Goal: Information Seeking & Learning: Learn about a topic

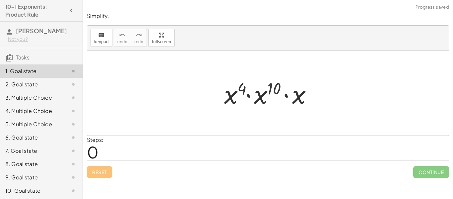
click at [37, 75] on div "1. Goal state" at bounding box center [41, 70] width 83 height 13
drag, startPoint x: 291, startPoint y: 100, endPoint x: 287, endPoint y: 101, distance: 4.2
click at [287, 101] on div at bounding box center [271, 93] width 100 height 34
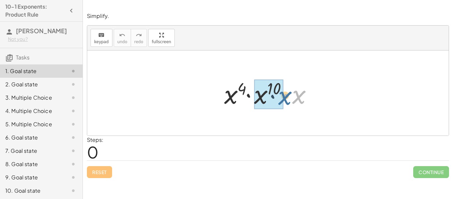
drag, startPoint x: 295, startPoint y: 104, endPoint x: 282, endPoint y: 105, distance: 13.0
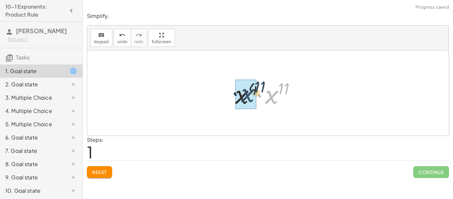
drag, startPoint x: 277, startPoint y: 101, endPoint x: 253, endPoint y: 99, distance: 24.3
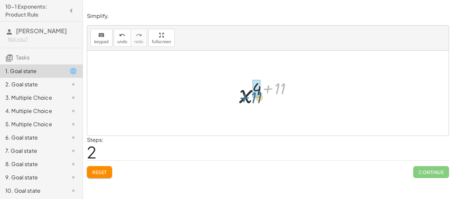
drag, startPoint x: 278, startPoint y: 85, endPoint x: 254, endPoint y: 94, distance: 25.4
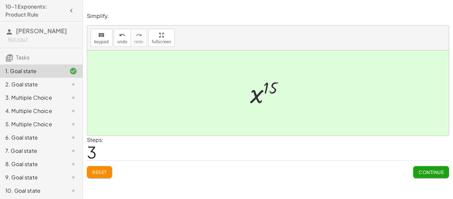
click at [419, 168] on button "Continue" at bounding box center [432, 172] width 36 height 12
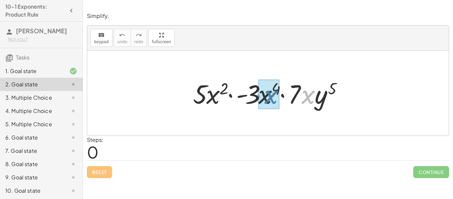
drag, startPoint x: 311, startPoint y: 101, endPoint x: 273, endPoint y: 100, distance: 38.8
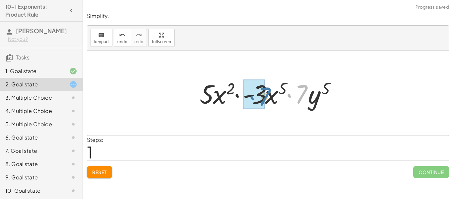
drag, startPoint x: 302, startPoint y: 100, endPoint x: 264, endPoint y: 102, distance: 38.2
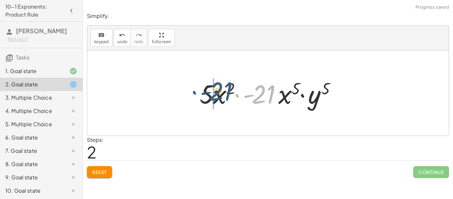
drag, startPoint x: 269, startPoint y: 99, endPoint x: 222, endPoint y: 97, distance: 46.5
click at [222, 97] on div at bounding box center [271, 93] width 148 height 34
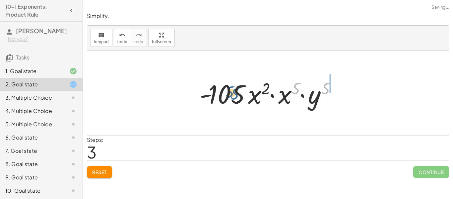
drag, startPoint x: 323, startPoint y: 87, endPoint x: 230, endPoint y: 93, distance: 92.5
click at [230, 93] on div at bounding box center [271, 93] width 148 height 34
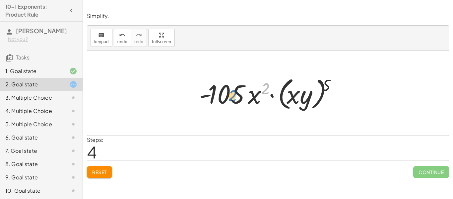
drag, startPoint x: 267, startPoint y: 89, endPoint x: 233, endPoint y: 96, distance: 35.0
click at [233, 96] on div at bounding box center [270, 93] width 149 height 38
drag, startPoint x: 295, startPoint y: 96, endPoint x: 220, endPoint y: 94, distance: 74.7
click at [220, 94] on div at bounding box center [270, 93] width 149 height 38
drag, startPoint x: 258, startPoint y: 101, endPoint x: 256, endPoint y: 98, distance: 4.1
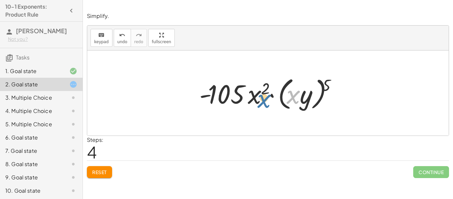
click at [256, 98] on div at bounding box center [270, 93] width 149 height 38
drag, startPoint x: 331, startPoint y: 85, endPoint x: 267, endPoint y: 89, distance: 64.2
click at [267, 89] on div at bounding box center [270, 93] width 149 height 38
drag, startPoint x: 329, startPoint y: 89, endPoint x: 217, endPoint y: 100, distance: 112.4
click at [217, 100] on div at bounding box center [270, 93] width 149 height 38
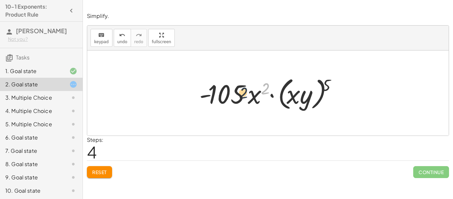
drag, startPoint x: 268, startPoint y: 89, endPoint x: 240, endPoint y: 94, distance: 28.7
click at [240, 94] on div at bounding box center [270, 93] width 149 height 38
drag, startPoint x: 294, startPoint y: 101, endPoint x: 252, endPoint y: 103, distance: 41.9
click at [252, 103] on div at bounding box center [270, 93] width 149 height 38
drag, startPoint x: 299, startPoint y: 103, endPoint x: 245, endPoint y: 103, distance: 54.1
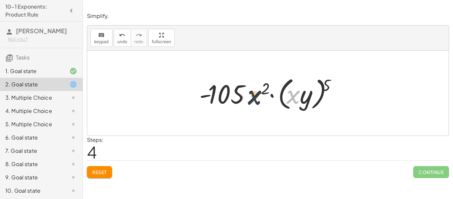
click at [245, 103] on div at bounding box center [270, 93] width 149 height 38
drag, startPoint x: 249, startPoint y: 101, endPoint x: 289, endPoint y: 98, distance: 40.2
click at [289, 98] on div at bounding box center [270, 93] width 149 height 38
drag, startPoint x: 255, startPoint y: 101, endPoint x: 326, endPoint y: 104, distance: 71.4
click at [326, 104] on div at bounding box center [270, 93] width 149 height 38
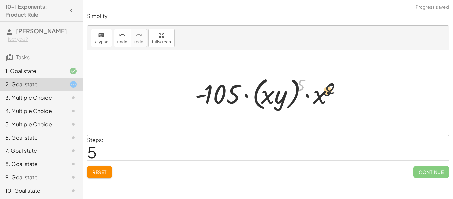
drag, startPoint x: 302, startPoint y: 86, endPoint x: 341, endPoint y: 94, distance: 38.9
click at [341, 94] on div at bounding box center [271, 93] width 158 height 38
drag, startPoint x: 302, startPoint y: 83, endPoint x: 223, endPoint y: 96, distance: 80.2
click at [223, 96] on div at bounding box center [271, 93] width 158 height 38
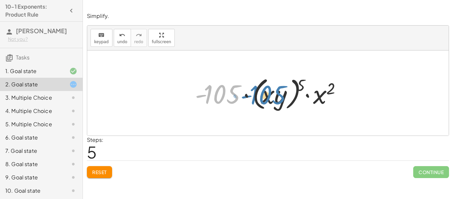
drag, startPoint x: 219, startPoint y: 96, endPoint x: 276, endPoint y: 96, distance: 57.1
click at [276, 96] on div at bounding box center [271, 93] width 158 height 38
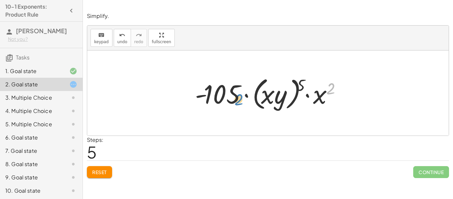
drag, startPoint x: 327, startPoint y: 90, endPoint x: 230, endPoint y: 99, distance: 97.4
click at [230, 99] on div at bounding box center [271, 93] width 158 height 38
drag, startPoint x: 315, startPoint y: 100, endPoint x: 214, endPoint y: 95, distance: 101.0
click at [214, 95] on div at bounding box center [271, 93] width 158 height 38
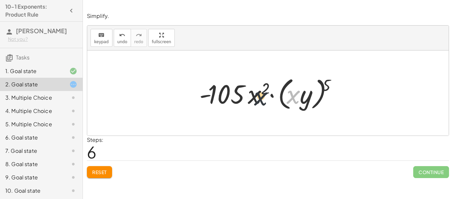
drag, startPoint x: 295, startPoint y: 96, endPoint x: 250, endPoint y: 98, distance: 44.5
click at [250, 98] on div at bounding box center [270, 93] width 149 height 38
drag, startPoint x: 327, startPoint y: 83, endPoint x: 234, endPoint y: 94, distance: 93.3
click at [234, 94] on div at bounding box center [270, 93] width 149 height 38
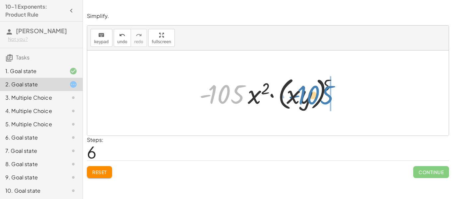
drag, startPoint x: 219, startPoint y: 98, endPoint x: 310, endPoint y: 99, distance: 91.3
click at [310, 99] on div at bounding box center [270, 93] width 149 height 38
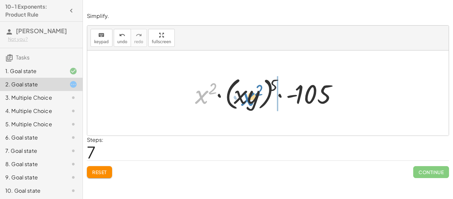
drag, startPoint x: 205, startPoint y: 95, endPoint x: 250, endPoint y: 96, distance: 45.1
click at [250, 96] on div at bounding box center [271, 93] width 158 height 38
drag, startPoint x: 272, startPoint y: 88, endPoint x: 198, endPoint y: 99, distance: 74.9
click at [198, 99] on div at bounding box center [271, 93] width 158 height 38
drag, startPoint x: 202, startPoint y: 96, endPoint x: 251, endPoint y: 98, distance: 48.1
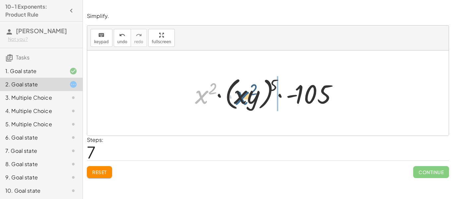
click at [251, 98] on div at bounding box center [271, 93] width 158 height 38
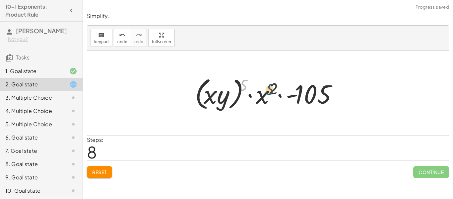
drag, startPoint x: 245, startPoint y: 87, endPoint x: 272, endPoint y: 91, distance: 27.6
click at [272, 91] on div at bounding box center [271, 93] width 158 height 38
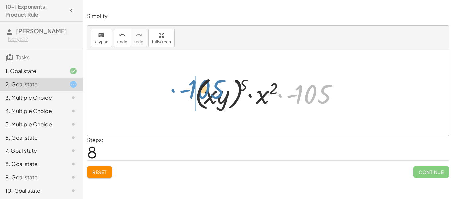
drag, startPoint x: 317, startPoint y: 91, endPoint x: 210, endPoint y: 86, distance: 107.0
click at [210, 86] on div at bounding box center [271, 93] width 158 height 38
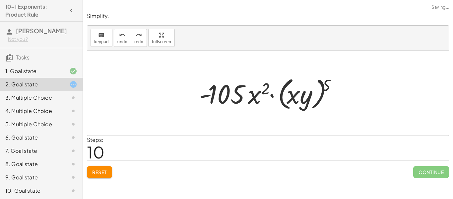
click at [108, 173] on button "Reset" at bounding box center [99, 172] width 25 height 12
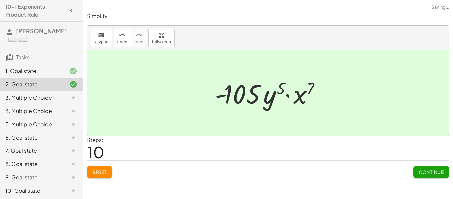
click at [428, 187] on div "Simplify. keyboard keypad undo undo redo redo fullscreen · x 4 · x 10 · x · x 4…" at bounding box center [268, 99] width 370 height 199
click at [431, 172] on span "Continue" at bounding box center [431, 172] width 25 height 6
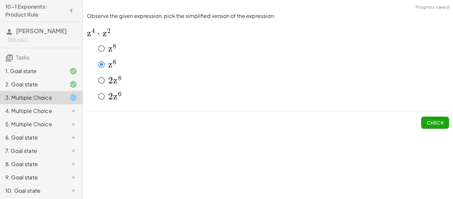
click at [434, 124] on span "Check" at bounding box center [435, 122] width 17 height 6
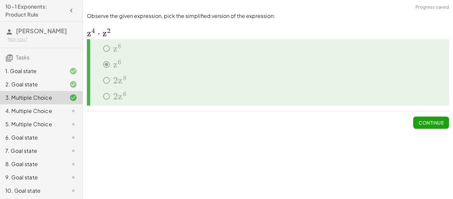
click at [425, 127] on button "Continue" at bounding box center [432, 123] width 36 height 12
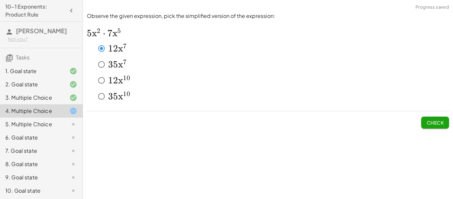
click at [433, 123] on span "Check" at bounding box center [435, 122] width 17 height 6
click at [443, 125] on span "Check" at bounding box center [435, 122] width 17 height 6
click at [433, 126] on button "Check" at bounding box center [436, 123] width 28 height 12
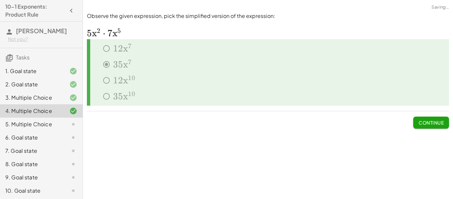
click at [434, 128] on button "Continue" at bounding box center [432, 123] width 36 height 12
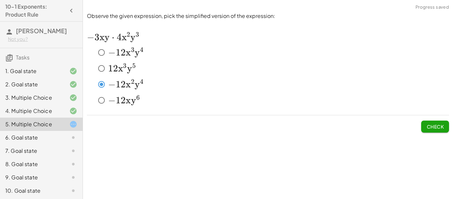
click at [431, 127] on span "Check" at bounding box center [435, 126] width 17 height 6
click at [442, 124] on span "Check" at bounding box center [435, 126] width 17 height 6
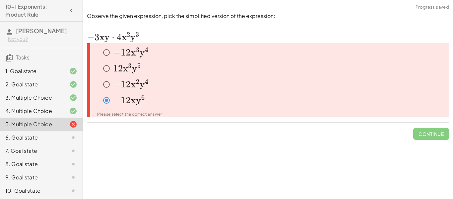
click at [120, 52] on span "−" at bounding box center [117, 52] width 8 height 11
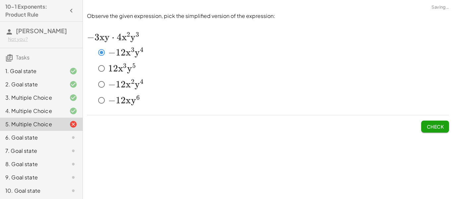
click at [438, 121] on button "Check" at bounding box center [436, 126] width 28 height 12
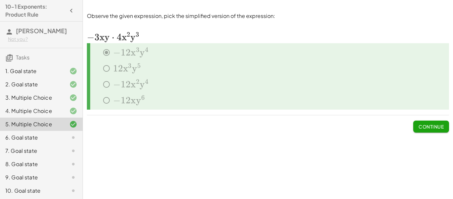
click at [440, 126] on span "Continue" at bounding box center [431, 126] width 25 height 6
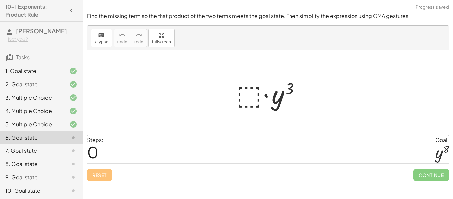
click at [247, 87] on div at bounding box center [270, 93] width 75 height 34
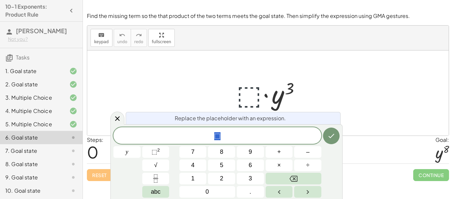
click at [247, 87] on div at bounding box center [270, 93] width 75 height 34
click at [192, 168] on span "4" at bounding box center [193, 165] width 3 height 9
click at [291, 181] on icon "Backspace" at bounding box center [294, 179] width 8 height 6
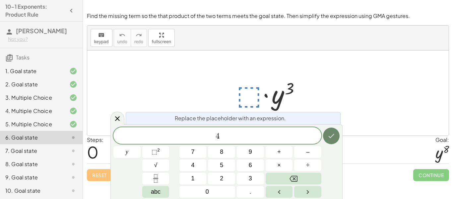
click at [330, 134] on icon "Done" at bounding box center [332, 136] width 8 height 8
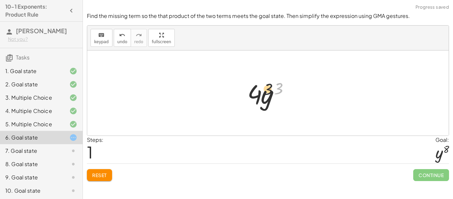
click at [253, 93] on div at bounding box center [270, 93] width 53 height 34
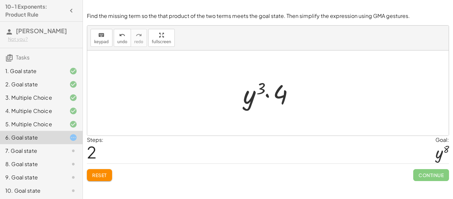
click at [108, 176] on button "Reset" at bounding box center [99, 175] width 25 height 12
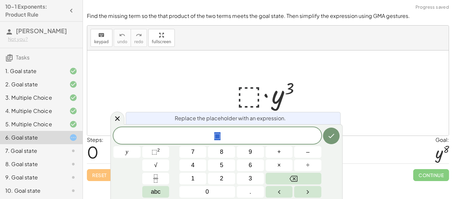
scroll to position [1, 0]
click at [226, 150] on button "8" at bounding box center [221, 152] width 27 height 12
click at [333, 133] on icon "Done" at bounding box center [332, 136] width 8 height 8
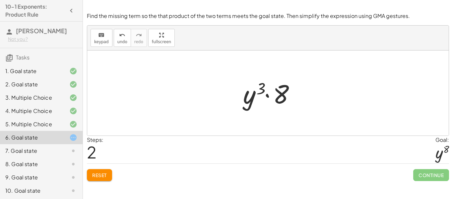
click at [103, 178] on span "Reset" at bounding box center [99, 175] width 15 height 6
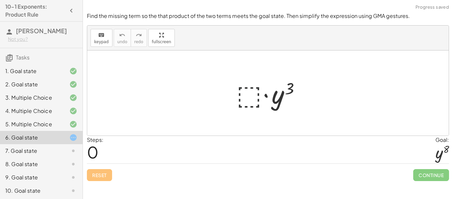
click at [254, 97] on div at bounding box center [270, 93] width 75 height 34
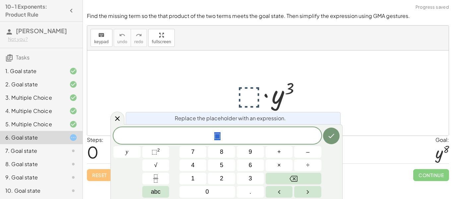
scroll to position [1, 0]
click at [200, 166] on button "4" at bounding box center [193, 165] width 27 height 12
click at [311, 178] on button "Backspace" at bounding box center [294, 179] width 56 height 12
click at [186, 164] on button "4" at bounding box center [193, 165] width 27 height 12
click at [335, 143] on button "Done" at bounding box center [331, 135] width 17 height 17
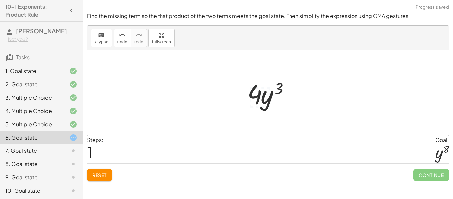
click at [262, 94] on div at bounding box center [270, 93] width 53 height 34
drag, startPoint x: 276, startPoint y: 90, endPoint x: 259, endPoint y: 93, distance: 17.3
click at [259, 93] on div at bounding box center [270, 93] width 53 height 34
click at [110, 173] on button "Reset" at bounding box center [99, 175] width 25 height 12
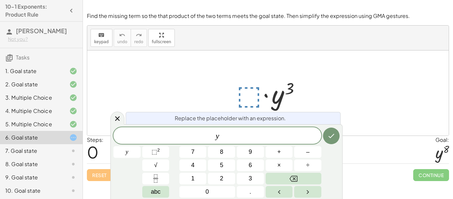
scroll to position [3, 0]
click at [328, 135] on icon "Done" at bounding box center [332, 136] width 8 height 8
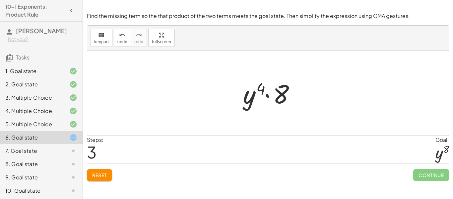
click at [104, 170] on button "Reset" at bounding box center [99, 175] width 25 height 12
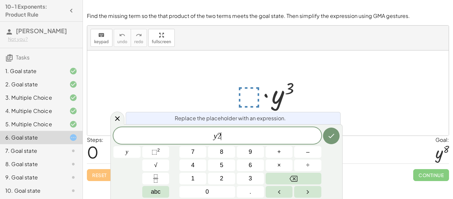
scroll to position [4, 0]
click at [325, 138] on button "Done" at bounding box center [331, 135] width 17 height 17
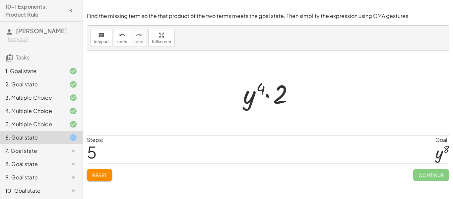
click at [106, 173] on span "Reset" at bounding box center [99, 175] width 15 height 6
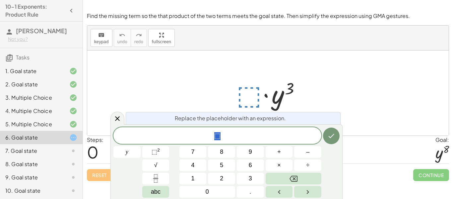
scroll to position [5, 0]
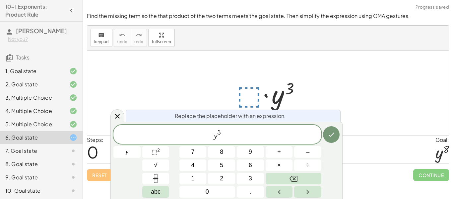
click at [333, 137] on icon "Done" at bounding box center [332, 134] width 8 height 8
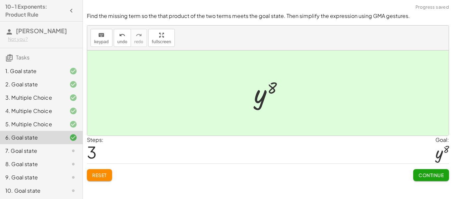
click at [424, 176] on span "Continue" at bounding box center [431, 175] width 25 height 6
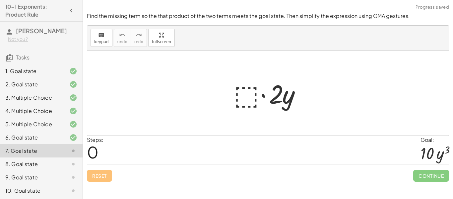
click at [253, 109] on div at bounding box center [271, 93] width 80 height 34
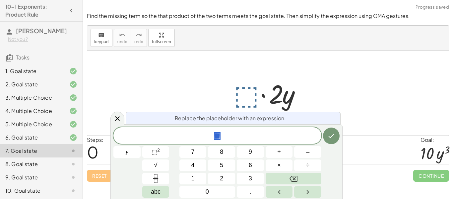
click at [246, 94] on div at bounding box center [271, 93] width 80 height 34
click at [248, 95] on div at bounding box center [271, 93] width 80 height 34
click at [328, 135] on icon "Done" at bounding box center [332, 136] width 8 height 8
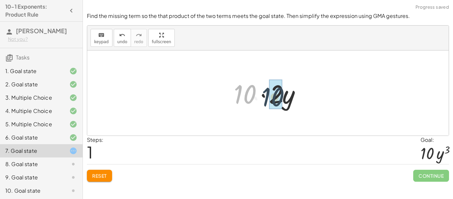
drag, startPoint x: 247, startPoint y: 92, endPoint x: 276, endPoint y: 95, distance: 28.7
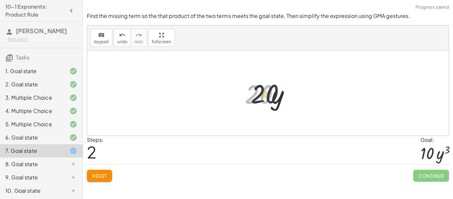
drag, startPoint x: 267, startPoint y: 96, endPoint x: 275, endPoint y: 95, distance: 8.3
click at [275, 95] on div at bounding box center [271, 93] width 58 height 34
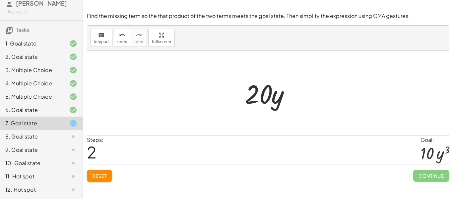
click at [113, 176] on div "Reset Continue" at bounding box center [268, 173] width 362 height 18
click at [105, 171] on button "Reset" at bounding box center [99, 176] width 25 height 12
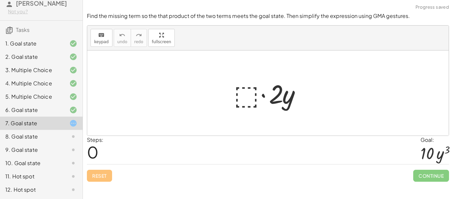
click at [249, 94] on div at bounding box center [271, 93] width 80 height 34
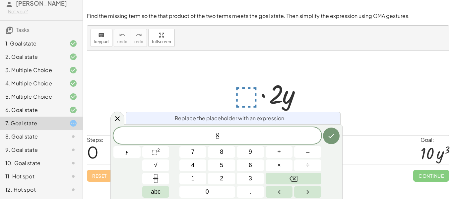
scroll to position [7, 0]
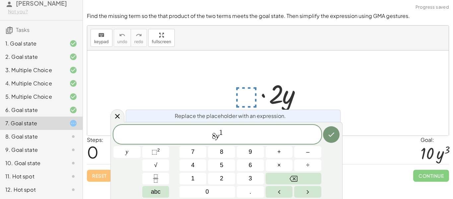
click at [333, 137] on icon "Done" at bounding box center [332, 134] width 8 height 8
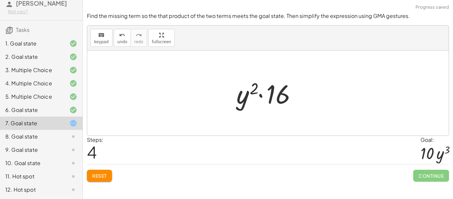
click at [111, 180] on button "Reset" at bounding box center [99, 176] width 25 height 12
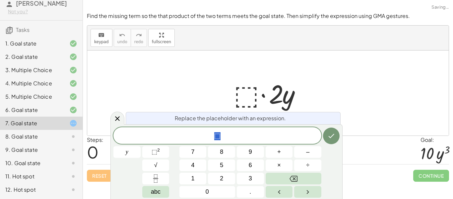
scroll to position [8, 0]
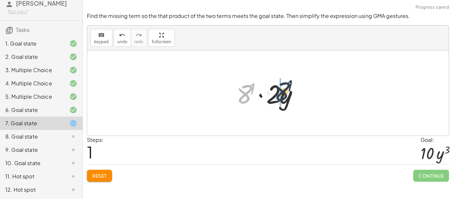
drag, startPoint x: 244, startPoint y: 94, endPoint x: 281, endPoint y: 92, distance: 37.6
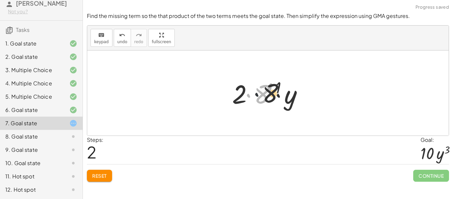
drag, startPoint x: 246, startPoint y: 94, endPoint x: 261, endPoint y: 92, distance: 14.7
click at [261, 92] on div at bounding box center [271, 93] width 84 height 34
drag, startPoint x: 240, startPoint y: 95, endPoint x: 263, endPoint y: 94, distance: 23.2
click at [263, 94] on div at bounding box center [271, 93] width 84 height 34
click at [100, 176] on span "Reset" at bounding box center [99, 176] width 15 height 6
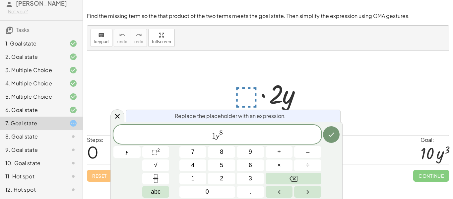
click at [332, 132] on icon "Done" at bounding box center [332, 134] width 8 height 8
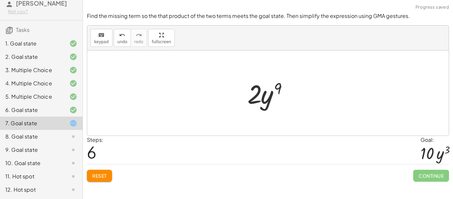
click at [98, 178] on span "Reset" at bounding box center [99, 176] width 15 height 6
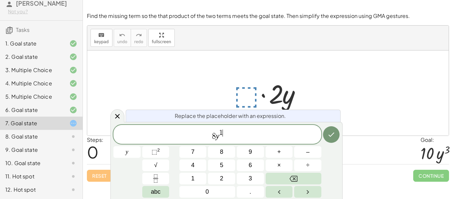
click at [328, 137] on icon "Done" at bounding box center [332, 134] width 8 height 8
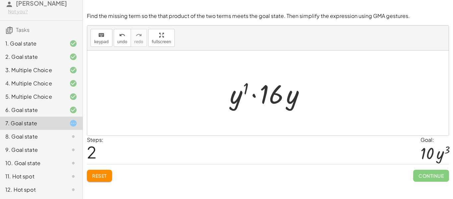
click at [105, 175] on span "Reset" at bounding box center [99, 176] width 15 height 6
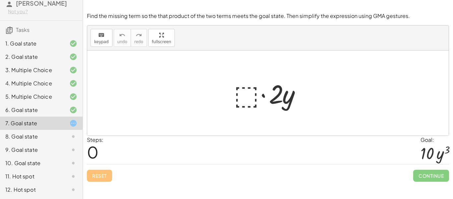
click at [291, 149] on div "Steps: 0 Goal: · 10 · y 3" at bounding box center [268, 150] width 362 height 29
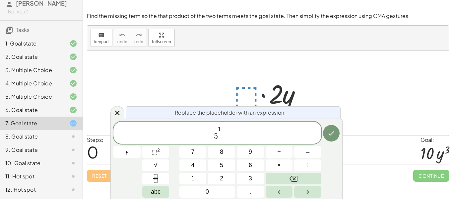
click at [336, 132] on button "Done" at bounding box center [331, 133] width 17 height 17
click at [330, 133] on icon "Done" at bounding box center [332, 133] width 8 height 8
click at [141, 146] on div at bounding box center [127, 152] width 27 height 12
click at [333, 135] on icon "Done" at bounding box center [332, 133] width 8 height 8
click at [141, 146] on div at bounding box center [127, 152] width 27 height 12
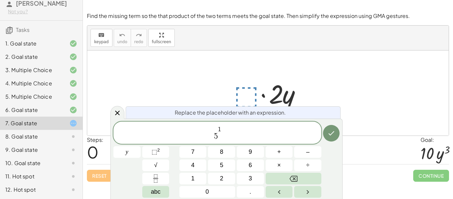
click at [329, 132] on icon "Done" at bounding box center [332, 133] width 8 height 8
click at [329, 130] on icon "Done" at bounding box center [332, 133] width 8 height 8
click at [329, 133] on icon "Done" at bounding box center [332, 133] width 8 height 8
click at [329, 134] on icon "Done" at bounding box center [332, 133] width 8 height 8
click at [328, 132] on icon "Done" at bounding box center [332, 133] width 8 height 8
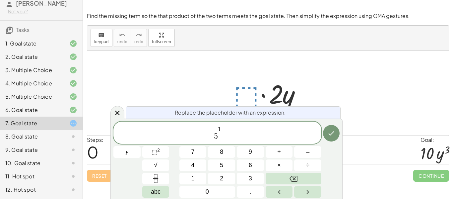
click at [334, 126] on button "Done" at bounding box center [331, 133] width 17 height 17
click at [334, 125] on button "Done" at bounding box center [331, 133] width 17 height 17
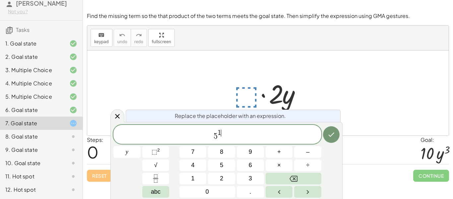
click at [331, 137] on icon "Done" at bounding box center [332, 134] width 8 height 8
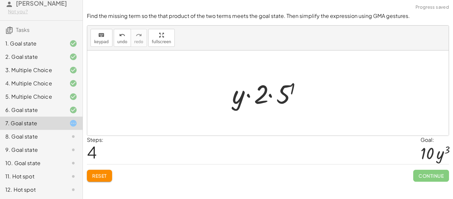
click at [92, 175] on button "Reset" at bounding box center [99, 176] width 25 height 12
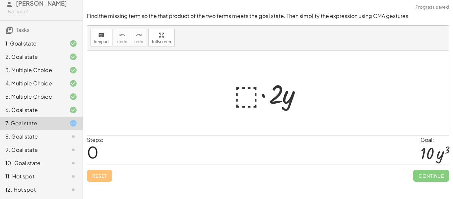
click at [252, 90] on div at bounding box center [271, 93] width 80 height 34
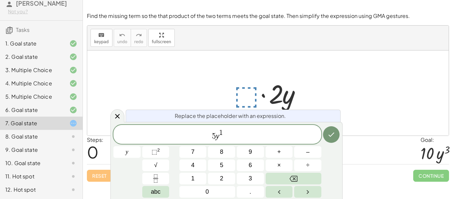
click at [339, 136] on button "Done" at bounding box center [331, 134] width 17 height 17
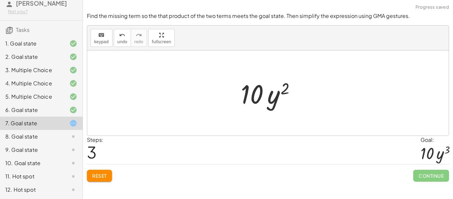
click at [97, 173] on span "Reset" at bounding box center [99, 176] width 15 height 6
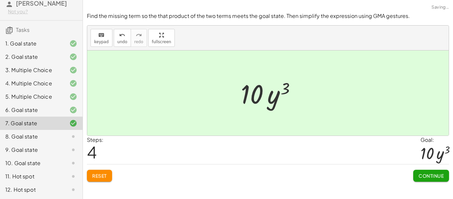
click at [426, 171] on button "Continue" at bounding box center [432, 176] width 36 height 12
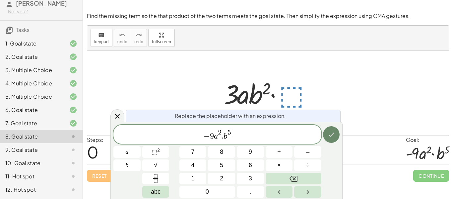
click at [334, 131] on icon "Done" at bounding box center [332, 134] width 8 height 8
click at [325, 137] on button "Done" at bounding box center [331, 134] width 17 height 17
click at [330, 133] on icon "Done" at bounding box center [332, 134] width 8 height 8
click at [332, 134] on icon "Done" at bounding box center [332, 134] width 8 height 8
click at [332, 133] on icon "Done" at bounding box center [332, 134] width 8 height 8
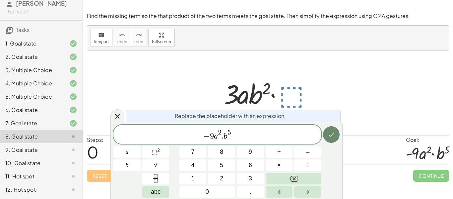
click at [330, 141] on button "Done" at bounding box center [331, 134] width 17 height 17
click at [331, 136] on icon "Done" at bounding box center [332, 134] width 6 height 4
click at [332, 137] on icon "Done" at bounding box center [332, 134] width 8 height 8
click at [331, 137] on icon "Done" at bounding box center [332, 134] width 8 height 8
click at [329, 138] on icon "Done" at bounding box center [332, 134] width 8 height 8
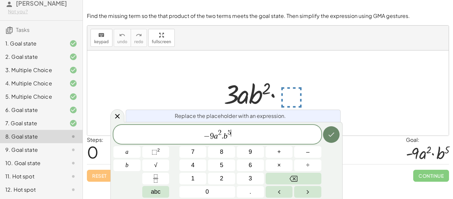
click at [331, 138] on icon "Done" at bounding box center [332, 134] width 8 height 8
click at [331, 137] on icon "Done" at bounding box center [332, 134] width 8 height 8
click at [332, 137] on icon "Done" at bounding box center [332, 134] width 8 height 8
click at [326, 138] on button "Done" at bounding box center [331, 134] width 17 height 17
click at [329, 134] on icon "Done" at bounding box center [332, 134] width 8 height 8
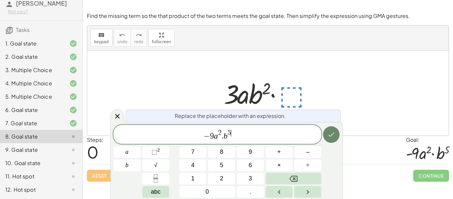
click at [328, 133] on icon "Done" at bounding box center [332, 134] width 8 height 8
click at [224, 138] on var "b" at bounding box center [226, 135] width 4 height 9
click at [325, 139] on button "Done" at bounding box center [331, 134] width 17 height 17
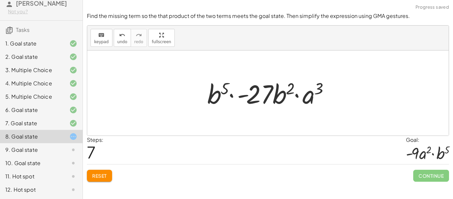
click at [102, 174] on span "Reset" at bounding box center [99, 176] width 15 height 6
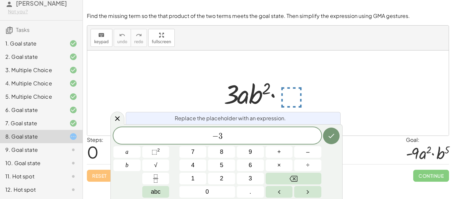
click at [331, 135] on icon "Done" at bounding box center [332, 136] width 8 height 8
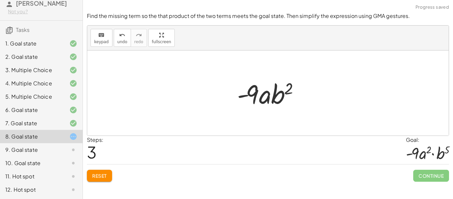
click at [276, 122] on div at bounding box center [268, 92] width 362 height 85
click at [100, 173] on span "Reset" at bounding box center [99, 176] width 15 height 6
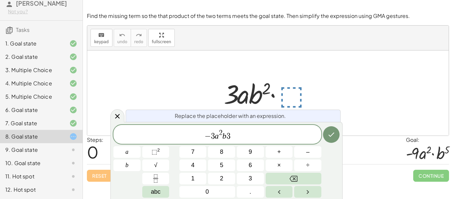
click at [333, 127] on button "Done" at bounding box center [331, 134] width 17 height 17
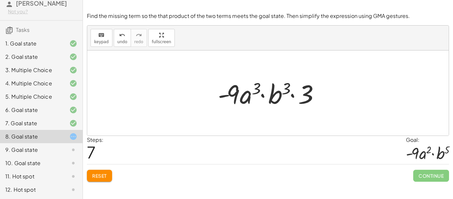
click at [92, 178] on span "Reset" at bounding box center [99, 176] width 15 height 6
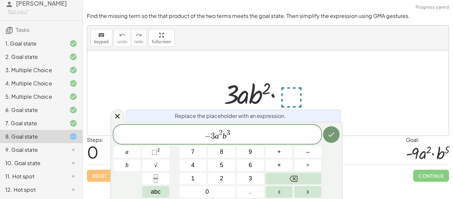
click at [328, 136] on icon "Done" at bounding box center [332, 134] width 8 height 8
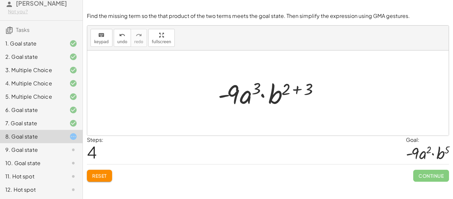
click at [106, 179] on button "Reset" at bounding box center [99, 176] width 25 height 12
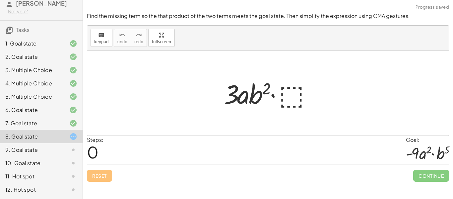
click at [290, 98] on div at bounding box center [271, 93] width 100 height 34
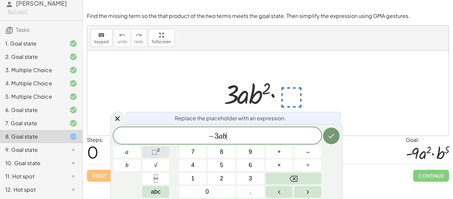
click at [162, 153] on button "⬚ 2" at bounding box center [155, 152] width 27 height 12
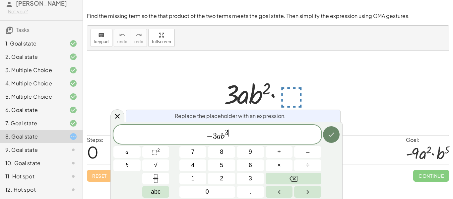
click at [331, 135] on icon "Done" at bounding box center [332, 134] width 8 height 8
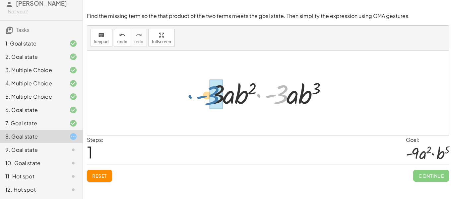
drag, startPoint x: 282, startPoint y: 98, endPoint x: 218, endPoint y: 98, distance: 63.7
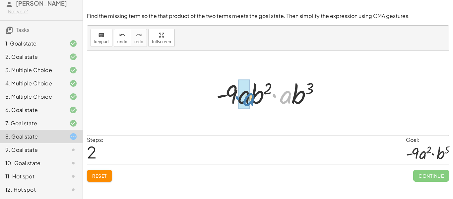
drag, startPoint x: 284, startPoint y: 102, endPoint x: 247, endPoint y: 104, distance: 37.6
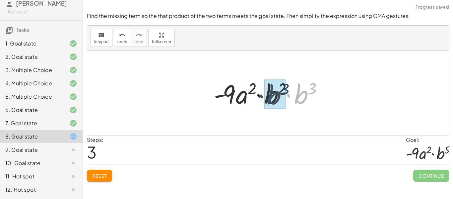
drag, startPoint x: 300, startPoint y: 97, endPoint x: 273, endPoint y: 98, distance: 27.9
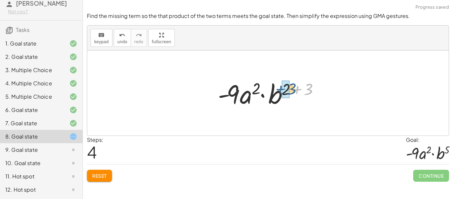
drag, startPoint x: 307, startPoint y: 90, endPoint x: 289, endPoint y: 90, distance: 17.6
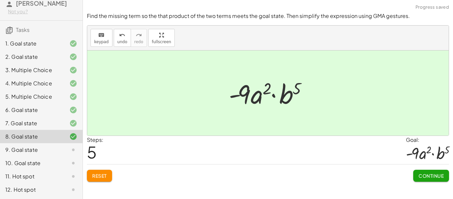
click at [433, 175] on span "Continue" at bounding box center [431, 176] width 25 height 6
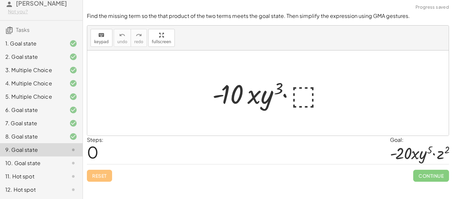
click at [311, 92] on div at bounding box center [270, 93] width 123 height 34
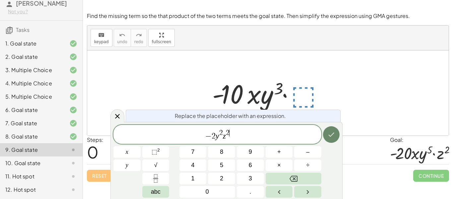
click at [336, 135] on button "Done" at bounding box center [331, 134] width 17 height 17
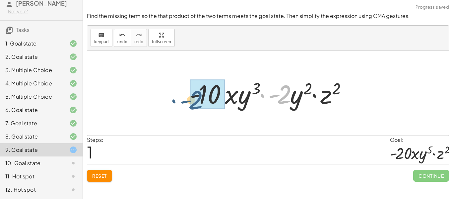
drag, startPoint x: 286, startPoint y: 103, endPoint x: 197, endPoint y: 109, distance: 89.8
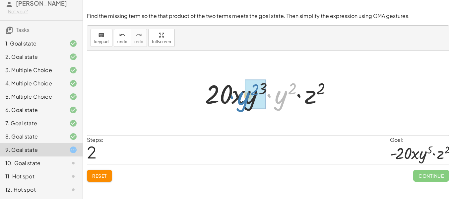
drag, startPoint x: 284, startPoint y: 98, endPoint x: 247, endPoint y: 99, distance: 37.2
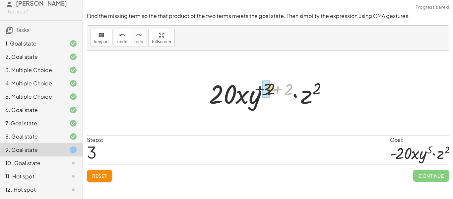
drag, startPoint x: 287, startPoint y: 91, endPoint x: 268, endPoint y: 91, distance: 19.3
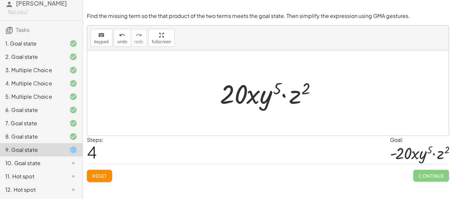
click at [235, 97] on div at bounding box center [271, 93] width 108 height 34
click at [91, 177] on button "Reset" at bounding box center [99, 176] width 25 height 12
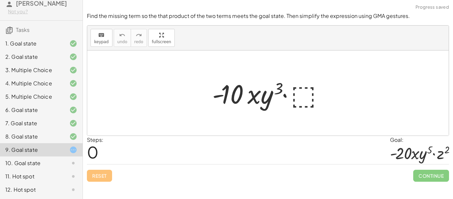
click at [316, 91] on div at bounding box center [270, 93] width 123 height 34
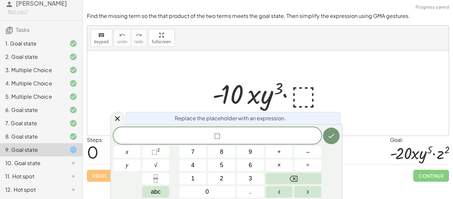
click at [304, 95] on div at bounding box center [270, 93] width 123 height 34
click at [331, 135] on icon "Done" at bounding box center [332, 136] width 8 height 8
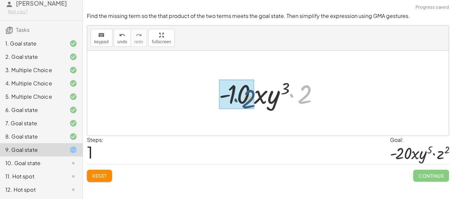
drag, startPoint x: 307, startPoint y: 95, endPoint x: 247, endPoint y: 100, distance: 60.3
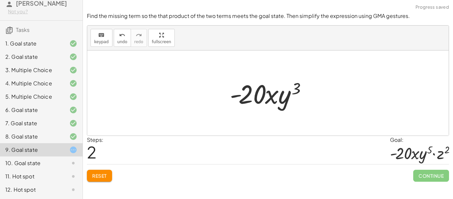
click at [106, 176] on span "Reset" at bounding box center [99, 176] width 15 height 6
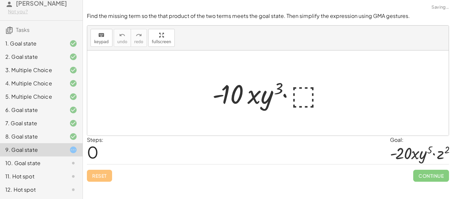
click at [287, 99] on div at bounding box center [270, 93] width 123 height 34
click at [309, 98] on div at bounding box center [270, 93] width 123 height 34
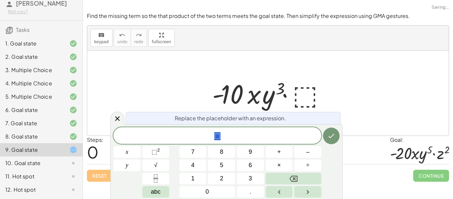
click at [309, 98] on div at bounding box center [270, 93] width 123 height 34
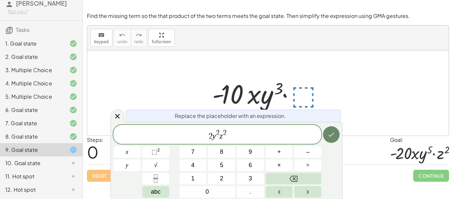
click at [334, 137] on icon "Done" at bounding box center [332, 134] width 8 height 8
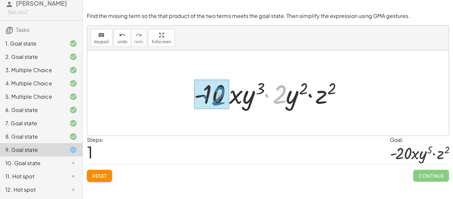
drag, startPoint x: 279, startPoint y: 96, endPoint x: 217, endPoint y: 98, distance: 61.8
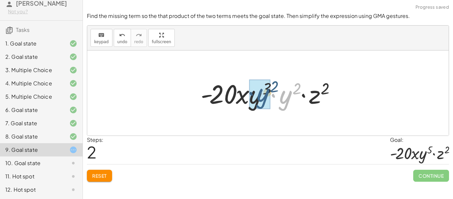
drag, startPoint x: 286, startPoint y: 102, endPoint x: 262, endPoint y: 101, distance: 24.6
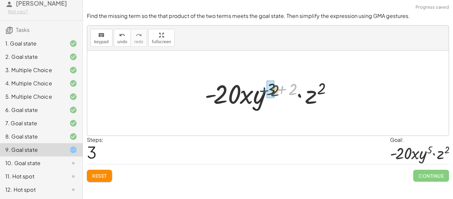
drag, startPoint x: 291, startPoint y: 91, endPoint x: 273, endPoint y: 92, distance: 18.6
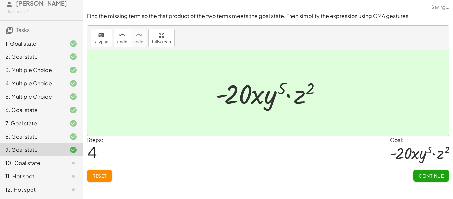
click at [430, 178] on span "Continue" at bounding box center [431, 176] width 25 height 6
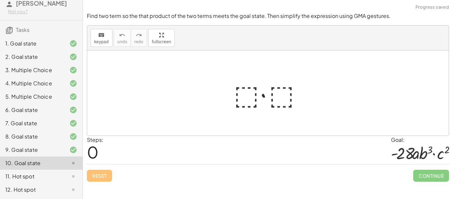
click at [250, 95] on div at bounding box center [271, 93] width 80 height 34
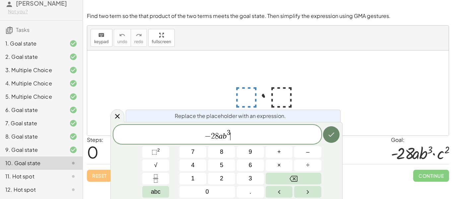
click at [337, 135] on button "Done" at bounding box center [331, 134] width 17 height 17
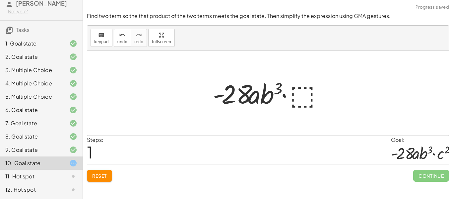
click at [308, 103] on div at bounding box center [271, 93] width 122 height 34
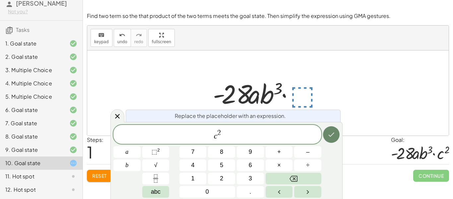
click at [330, 136] on icon "Done" at bounding box center [332, 134] width 8 height 8
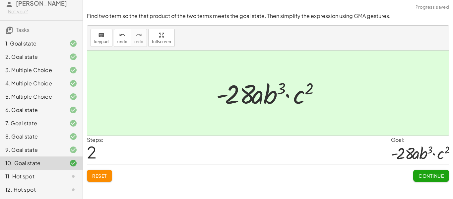
click at [427, 175] on span "Continue" at bounding box center [431, 176] width 25 height 6
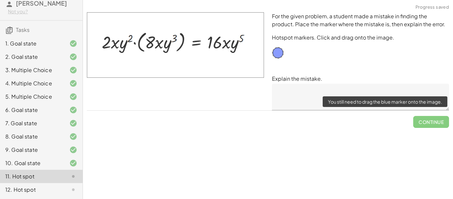
click at [442, 122] on span "Continue" at bounding box center [432, 119] width 36 height 17
click at [435, 123] on span "Continue" at bounding box center [432, 119] width 36 height 17
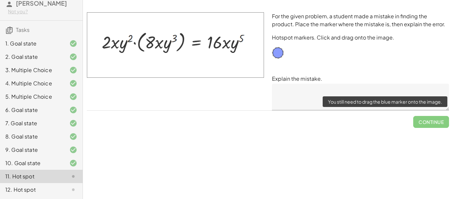
click at [198, 163] on div "Simplify. keyboard keypad undo undo redo redo fullscreen · x 4 · x 10 · x · x 4…" at bounding box center [268, 99] width 370 height 199
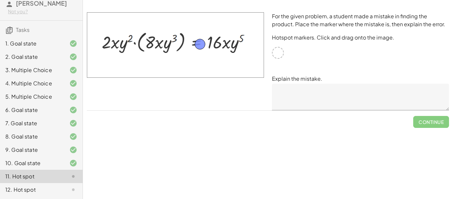
drag, startPoint x: 279, startPoint y: 53, endPoint x: 199, endPoint y: 43, distance: 79.9
drag, startPoint x: 199, startPoint y: 44, endPoint x: 278, endPoint y: 53, distance: 78.6
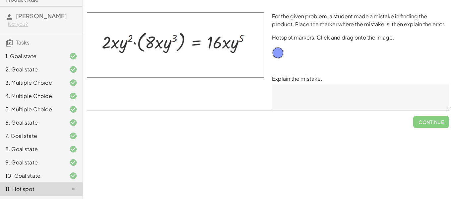
scroll to position [28, 0]
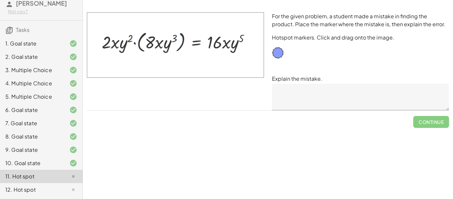
click at [306, 88] on textarea at bounding box center [360, 97] width 177 height 27
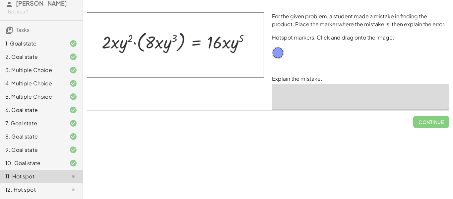
click at [326, 53] on div "For the given problem, a student made a mistake in finding the product. Place t…" at bounding box center [360, 61] width 185 height 106
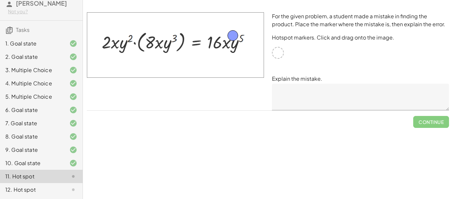
drag, startPoint x: 281, startPoint y: 53, endPoint x: 236, endPoint y: 36, distance: 48.2
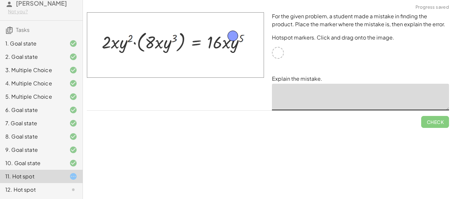
click at [335, 89] on textarea at bounding box center [360, 97] width 177 height 27
type textarea "*"
click at [246, 179] on div "Simplify. keyboard keypad undo undo redo redo fullscreen × Steps: 0 Reset Conti…" at bounding box center [268, 99] width 370 height 199
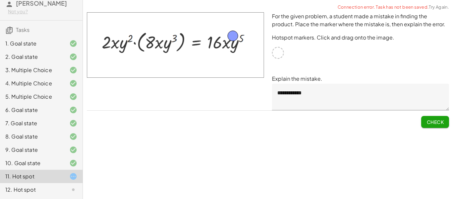
click at [333, 90] on textarea "**********" at bounding box center [360, 97] width 177 height 27
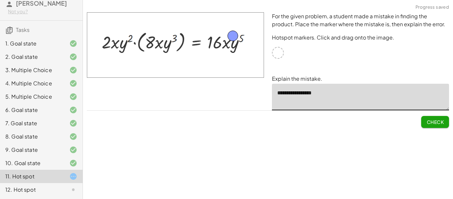
type textarea "**********"
click at [429, 122] on span "Check" at bounding box center [435, 122] width 17 height 6
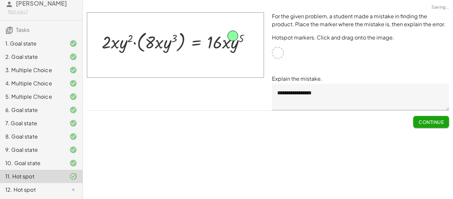
click at [429, 122] on span "Continue" at bounding box center [431, 122] width 25 height 6
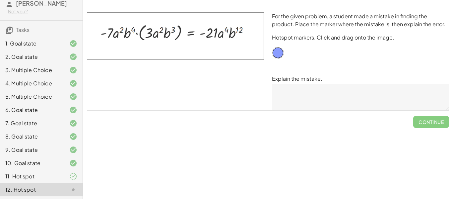
click at [329, 101] on textarea at bounding box center [360, 97] width 177 height 27
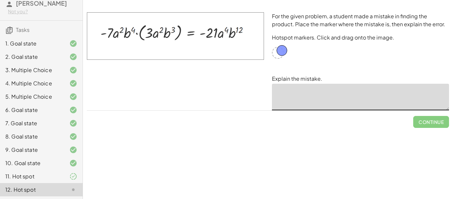
drag, startPoint x: 280, startPoint y: 51, endPoint x: 283, endPoint y: 49, distance: 4.1
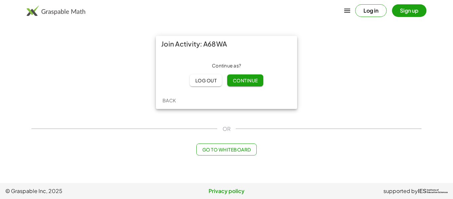
click at [249, 77] on button "Continue" at bounding box center [245, 80] width 36 height 12
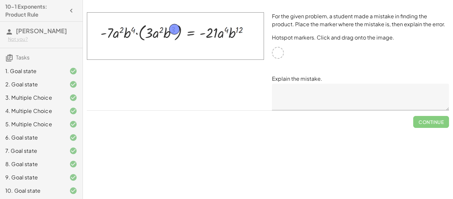
drag, startPoint x: 281, startPoint y: 55, endPoint x: 177, endPoint y: 31, distance: 106.6
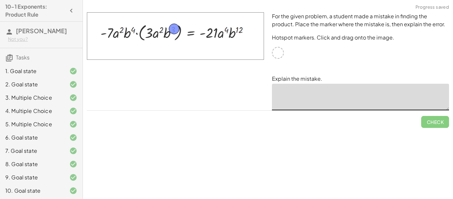
click at [330, 91] on textarea at bounding box center [360, 97] width 177 height 27
type textarea "**********"
click at [446, 119] on button "Check" at bounding box center [436, 122] width 28 height 12
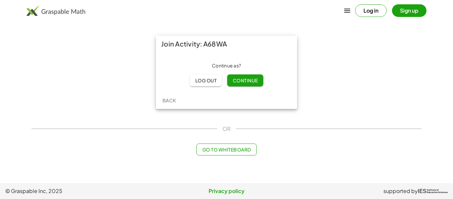
click at [251, 77] on span "Continue" at bounding box center [245, 80] width 25 height 6
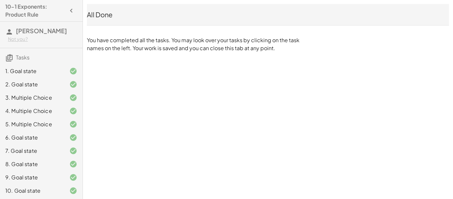
click at [0, 0] on div "10-1 Exponents: Product Rule Adismael Jimenez Jr. Not you? Tasks 1. Goal state …" at bounding box center [0, 0] width 0 height 0
click at [124, 10] on div "All Done" at bounding box center [268, 14] width 362 height 9
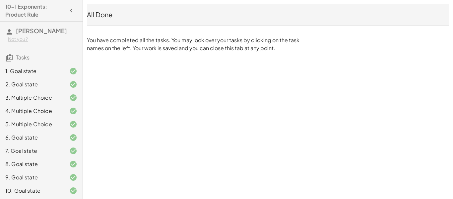
click at [124, 10] on div "All Done" at bounding box center [268, 14] width 362 height 9
